Goal: Task Accomplishment & Management: Manage account settings

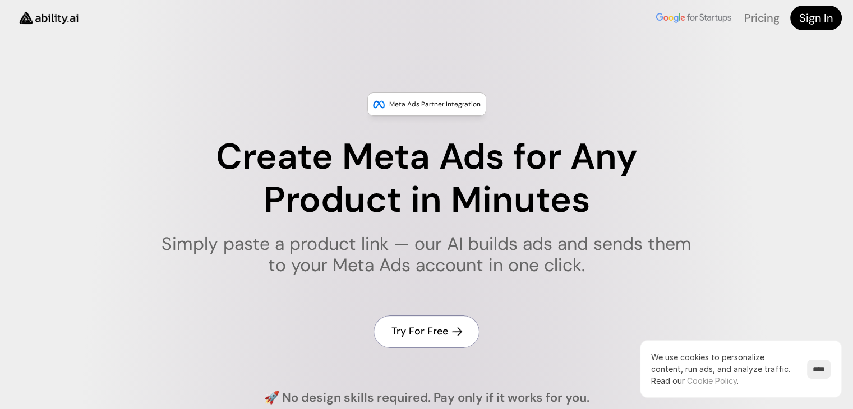
click at [413, 342] on link "Try For Free" at bounding box center [427, 332] width 106 height 32
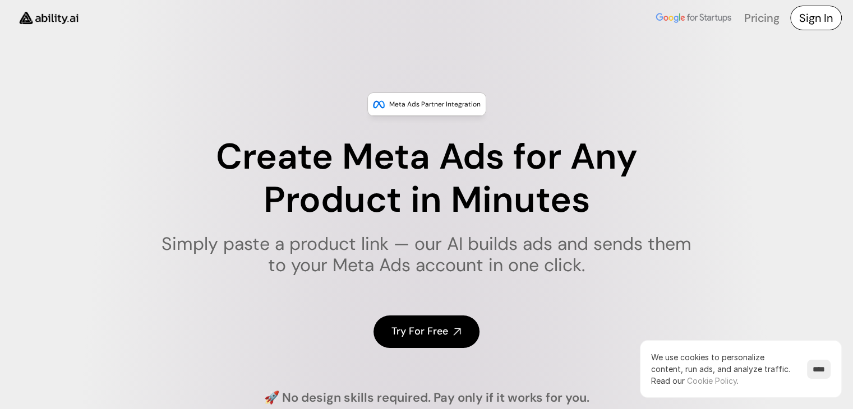
click at [815, 19] on h4 "Sign In" at bounding box center [816, 18] width 34 height 16
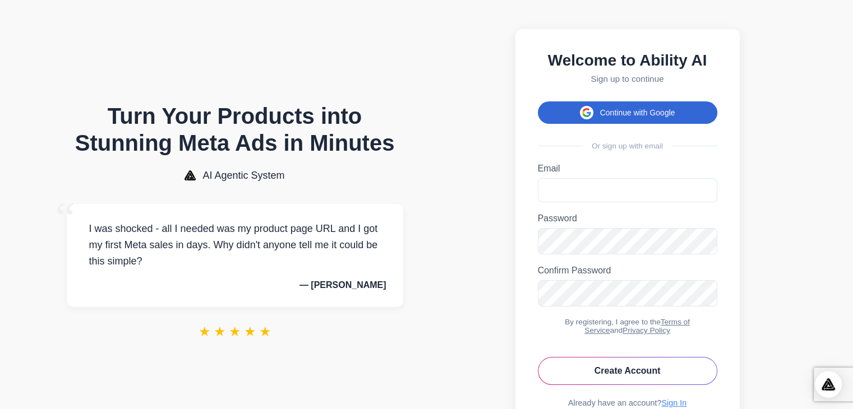
click at [607, 123] on button "Continue with Google" at bounding box center [627, 113] width 179 height 22
click at [612, 119] on button "Continue with Google" at bounding box center [627, 113] width 179 height 22
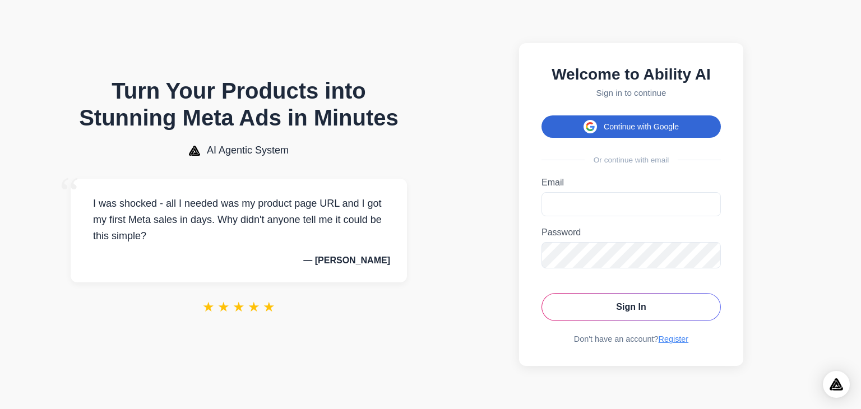
click at [614, 125] on button "Continue with Google" at bounding box center [631, 127] width 179 height 22
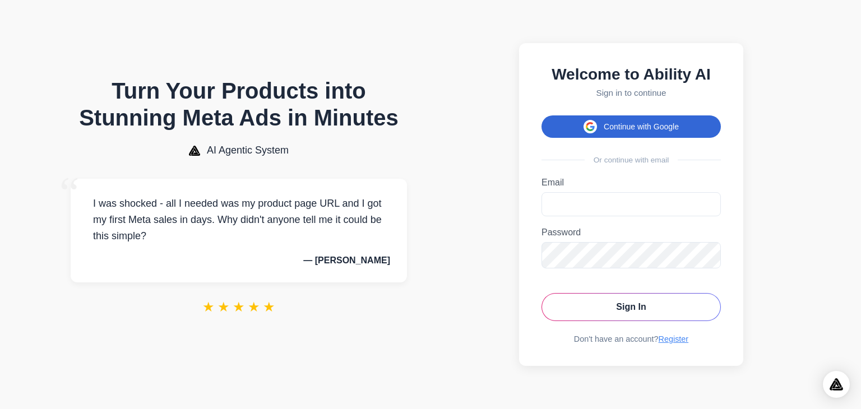
click at [614, 125] on button "Continue with Google" at bounding box center [631, 127] width 179 height 22
